Goal: Task Accomplishment & Management: Manage account settings

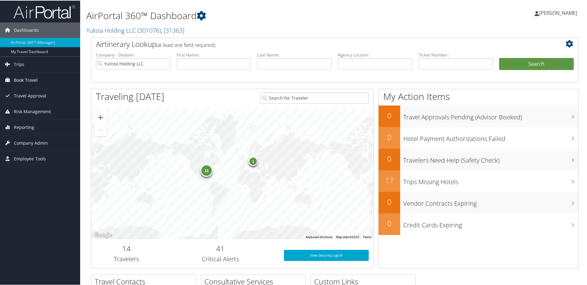
click at [26, 79] on span "Book Travel" at bounding box center [26, 79] width 24 height 15
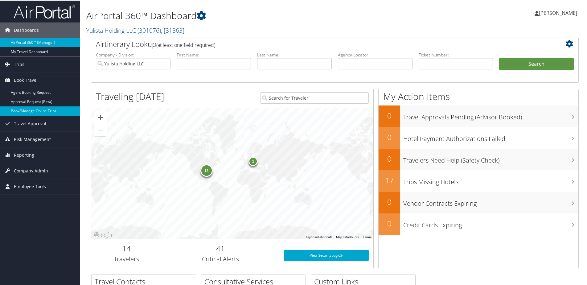
click at [22, 109] on link "Book/Manage Online Trips" at bounding box center [40, 110] width 80 height 9
click at [20, 65] on span "Trips" at bounding box center [19, 63] width 10 height 15
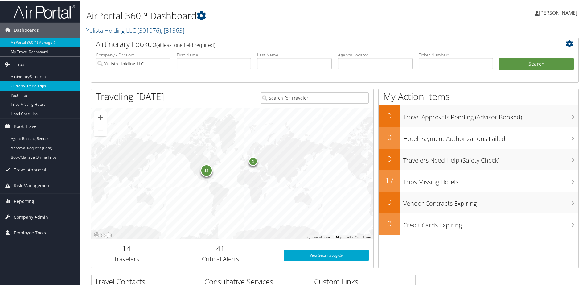
click at [22, 85] on link "Current/Future Trips" at bounding box center [40, 85] width 80 height 9
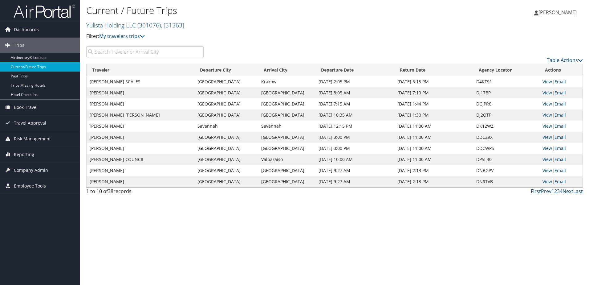
click at [100, 52] on input "search" at bounding box center [144, 51] width 117 height 11
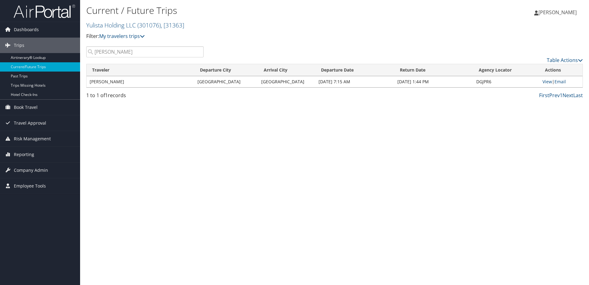
type input "Biddle"
click at [422, 94] on div "First Prev 1 Next Last" at bounding box center [398, 95] width 370 height 7
click at [545, 82] on link "View" at bounding box center [548, 82] width 10 height 6
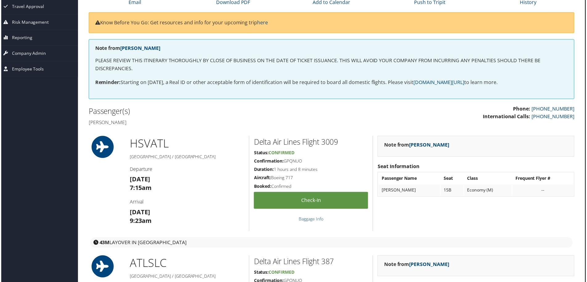
scroll to position [0, 3]
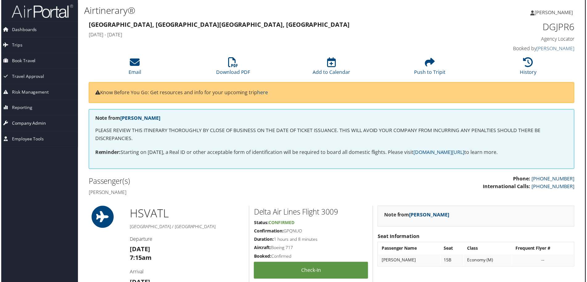
click at [25, 121] on span "Company Admin" at bounding box center [28, 123] width 34 height 15
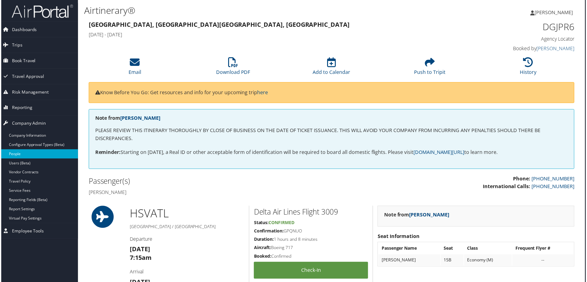
click at [19, 152] on link "People" at bounding box center [37, 154] width 80 height 9
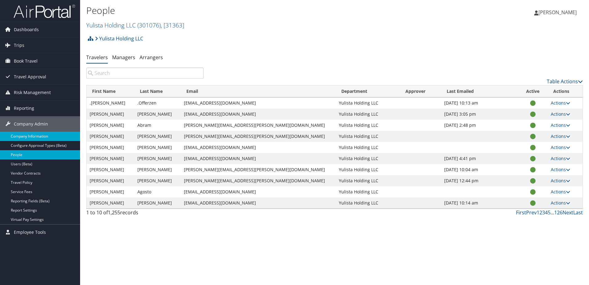
click at [23, 137] on link "Company Information" at bounding box center [40, 136] width 80 height 9
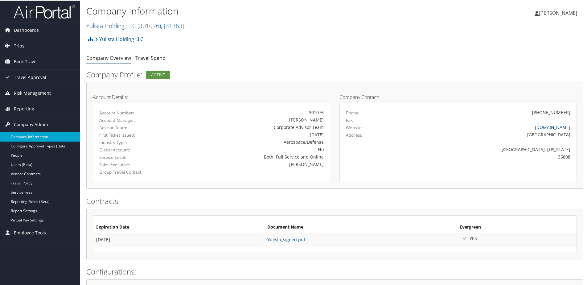
click at [29, 125] on span "Company Admin" at bounding box center [31, 123] width 34 height 15
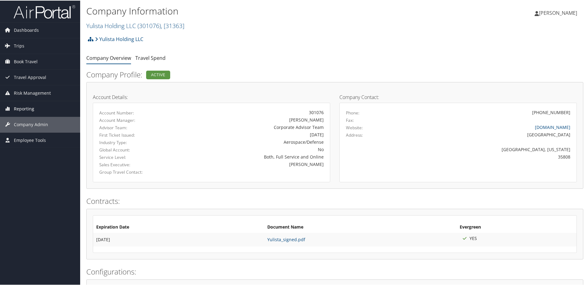
click at [26, 106] on span "Reporting" at bounding box center [24, 107] width 20 height 15
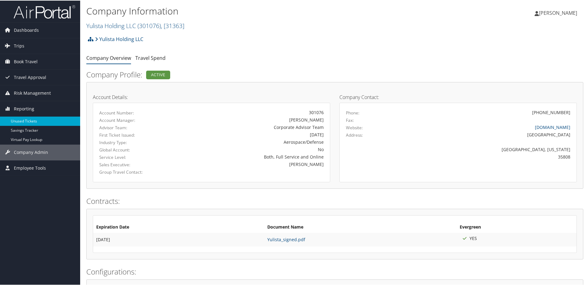
click at [23, 120] on link "Unused Tickets" at bounding box center [40, 120] width 80 height 9
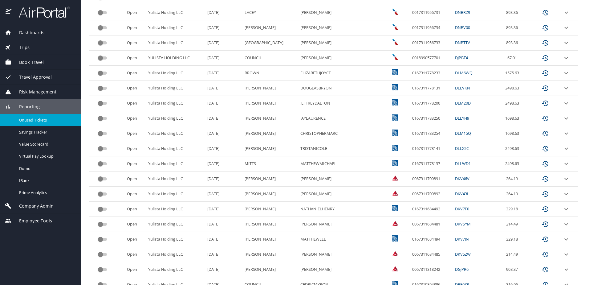
scroll to position [255, 0]
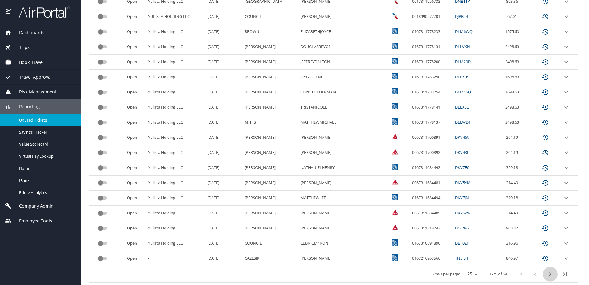
click at [547, 274] on icon "next page" at bounding box center [550, 273] width 7 height 7
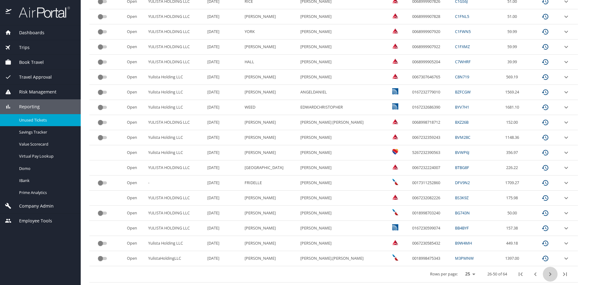
click at [549, 274] on icon "next page" at bounding box center [550, 273] width 7 height 7
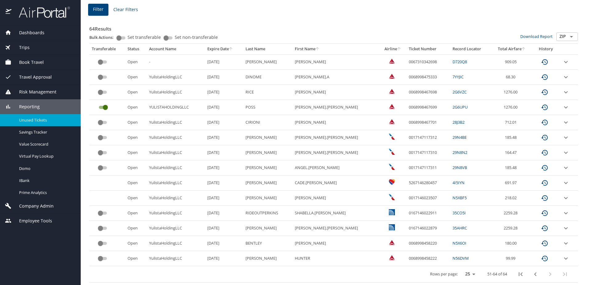
scroll to position [22, 0]
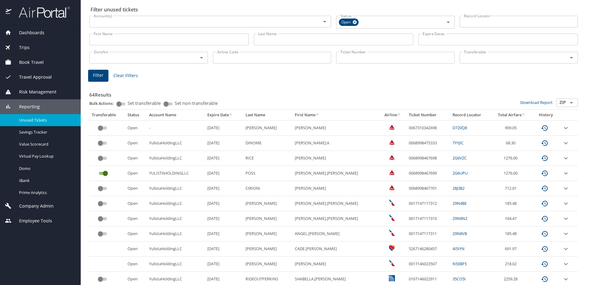
click at [259, 39] on input "Last Name" at bounding box center [334, 40] width 160 height 12
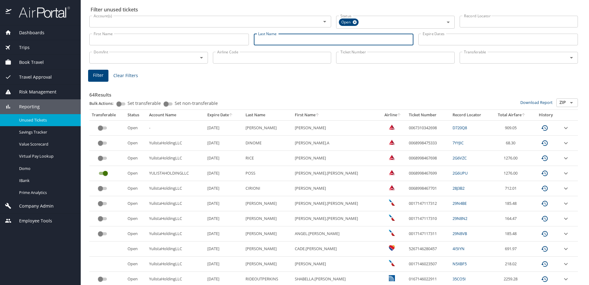
click at [259, 39] on input "Last Name" at bounding box center [334, 40] width 160 height 12
click at [261, 39] on input "Last Name" at bounding box center [334, 40] width 160 height 12
type input "Biddle"
click at [129, 75] on span "Clear Filters" at bounding box center [125, 76] width 25 height 8
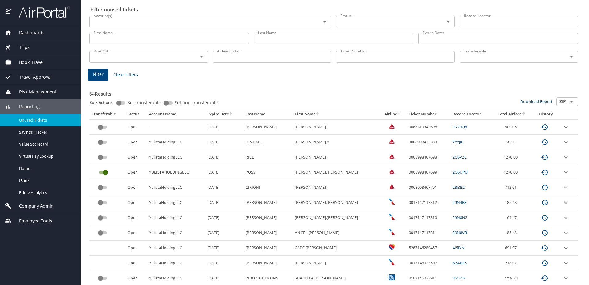
click at [259, 114] on th "Last Name" at bounding box center [267, 114] width 49 height 10
click at [262, 112] on th "Last Name" at bounding box center [267, 114] width 49 height 10
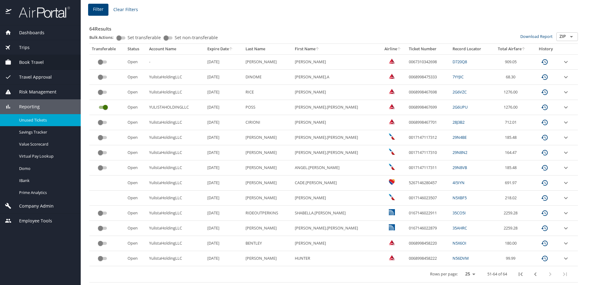
drag, startPoint x: 28, startPoint y: 61, endPoint x: 22, endPoint y: 58, distance: 6.4
click at [22, 58] on div "Book Travel" at bounding box center [40, 62] width 81 height 15
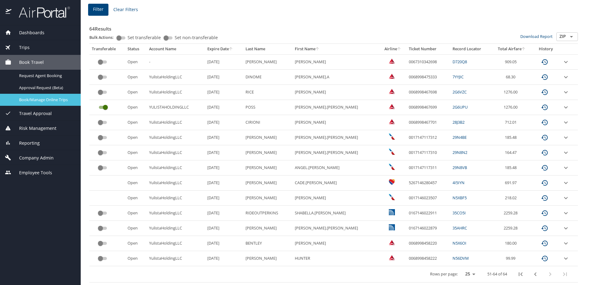
click at [35, 100] on span "Book/Manage Online Trips" at bounding box center [46, 100] width 54 height 6
